Goal: Find specific page/section: Find specific page/section

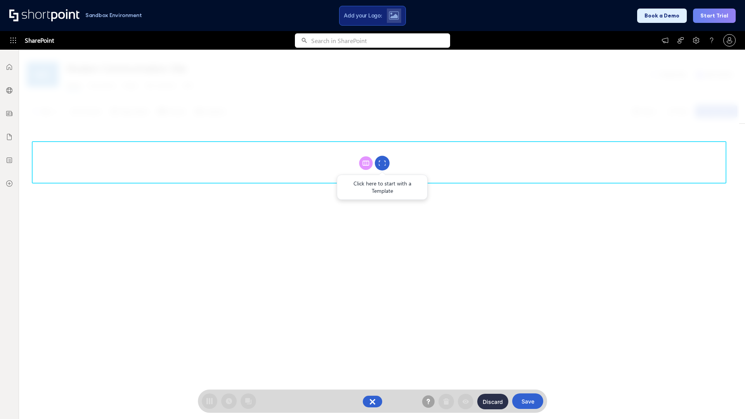
click at [382, 163] on circle at bounding box center [382, 163] width 15 height 15
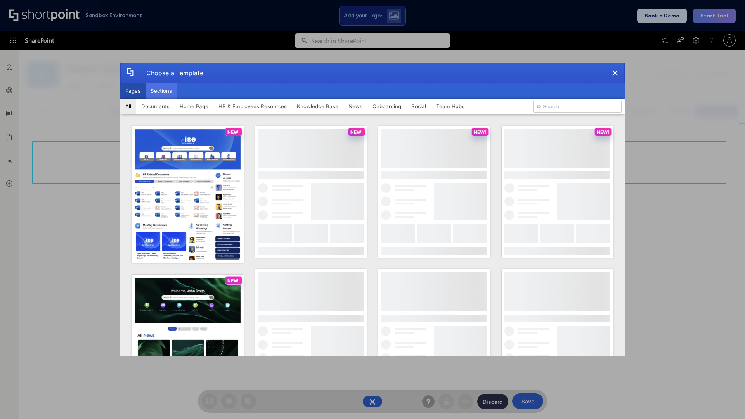
click at [161, 91] on button "Sections" at bounding box center [161, 91] width 31 height 16
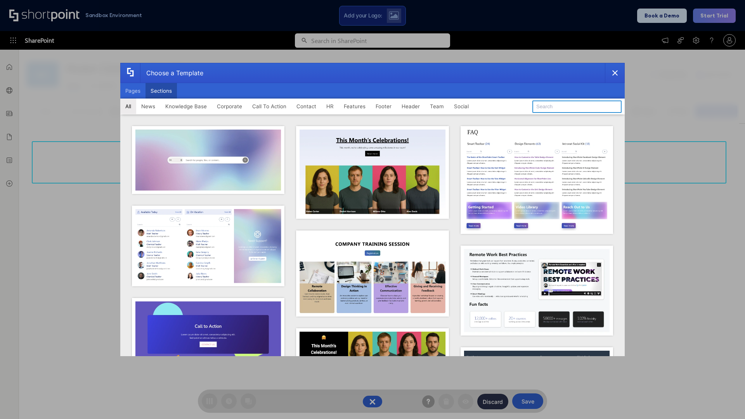
type input "Healthcare Team"
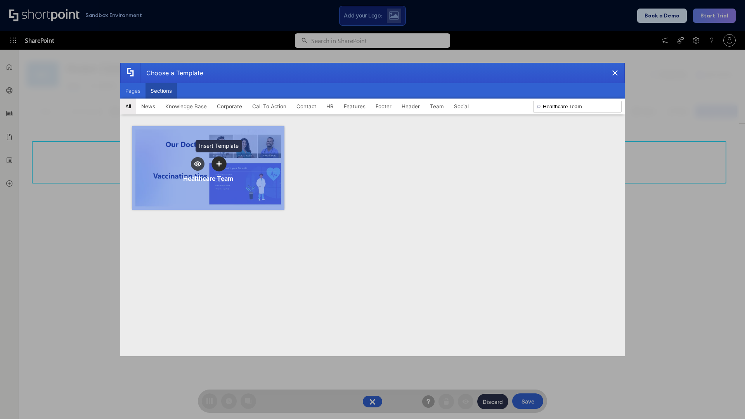
click at [219, 164] on icon "template selector" at bounding box center [218, 163] width 5 height 5
